Goal: Find specific page/section: Locate item on page

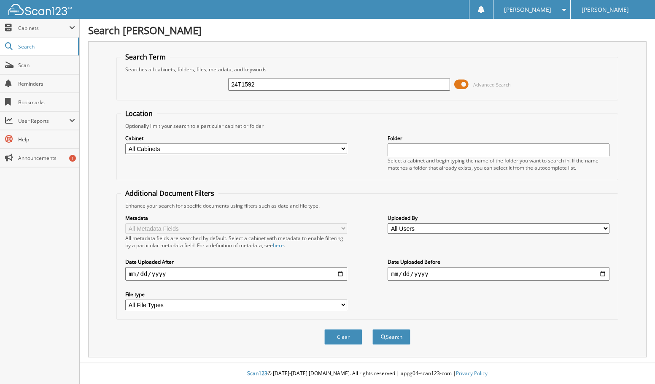
type input "24T1592"
click at [372, 329] on button "Search" at bounding box center [391, 337] width 38 height 16
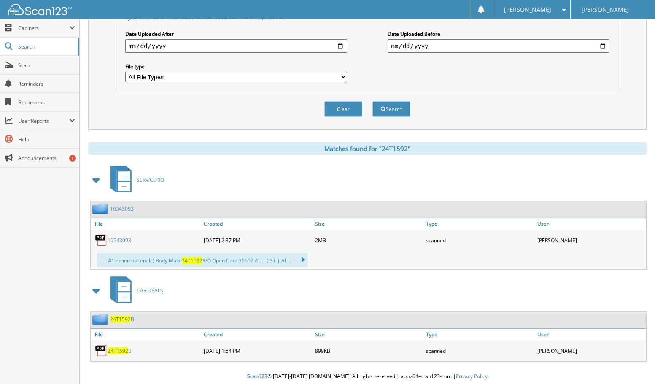
scroll to position [237, 0]
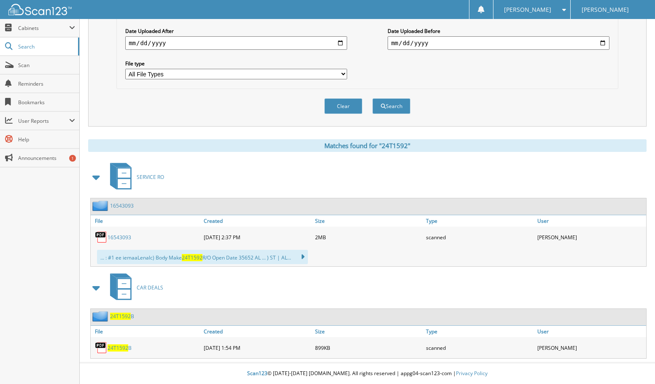
click at [124, 349] on span "24T1592" at bounding box center [118, 347] width 21 height 7
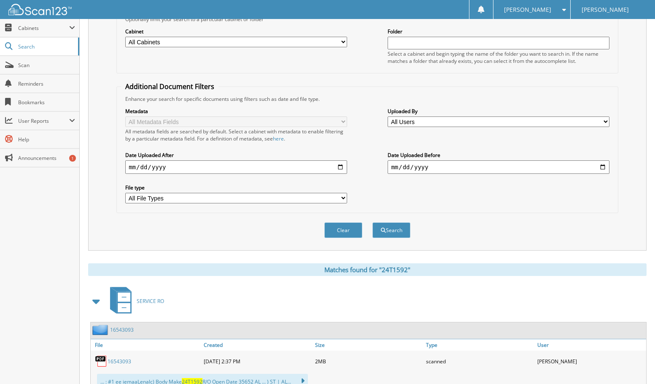
scroll to position [0, 0]
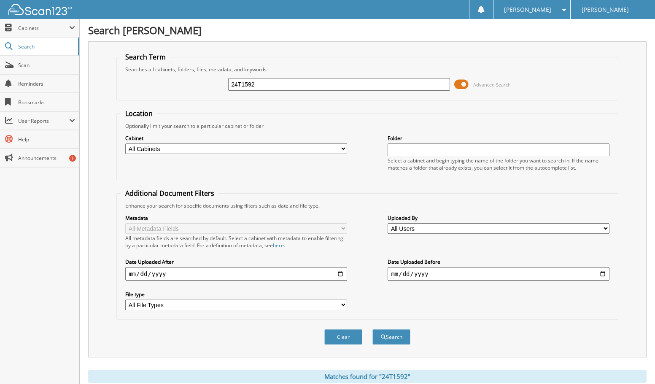
click at [266, 89] on input "24T1592" at bounding box center [338, 84] width 221 height 13
click at [396, 343] on button "Search" at bounding box center [391, 337] width 38 height 16
click at [461, 85] on span at bounding box center [461, 84] width 14 height 13
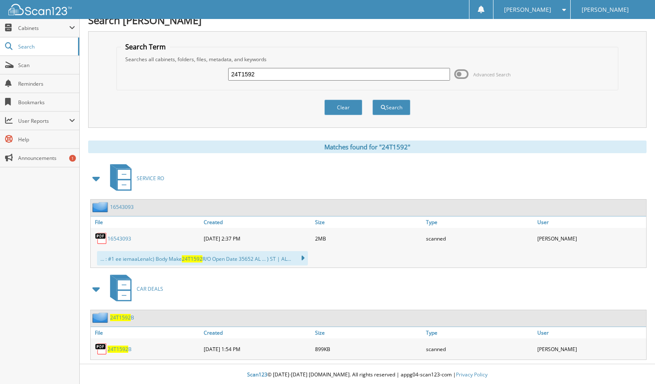
scroll to position [13, 0]
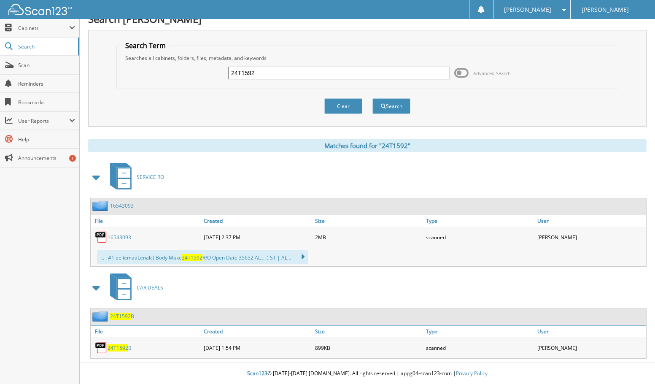
click at [110, 348] on span "24T1592" at bounding box center [118, 347] width 21 height 7
